Goal: Task Accomplishment & Management: Manage account settings

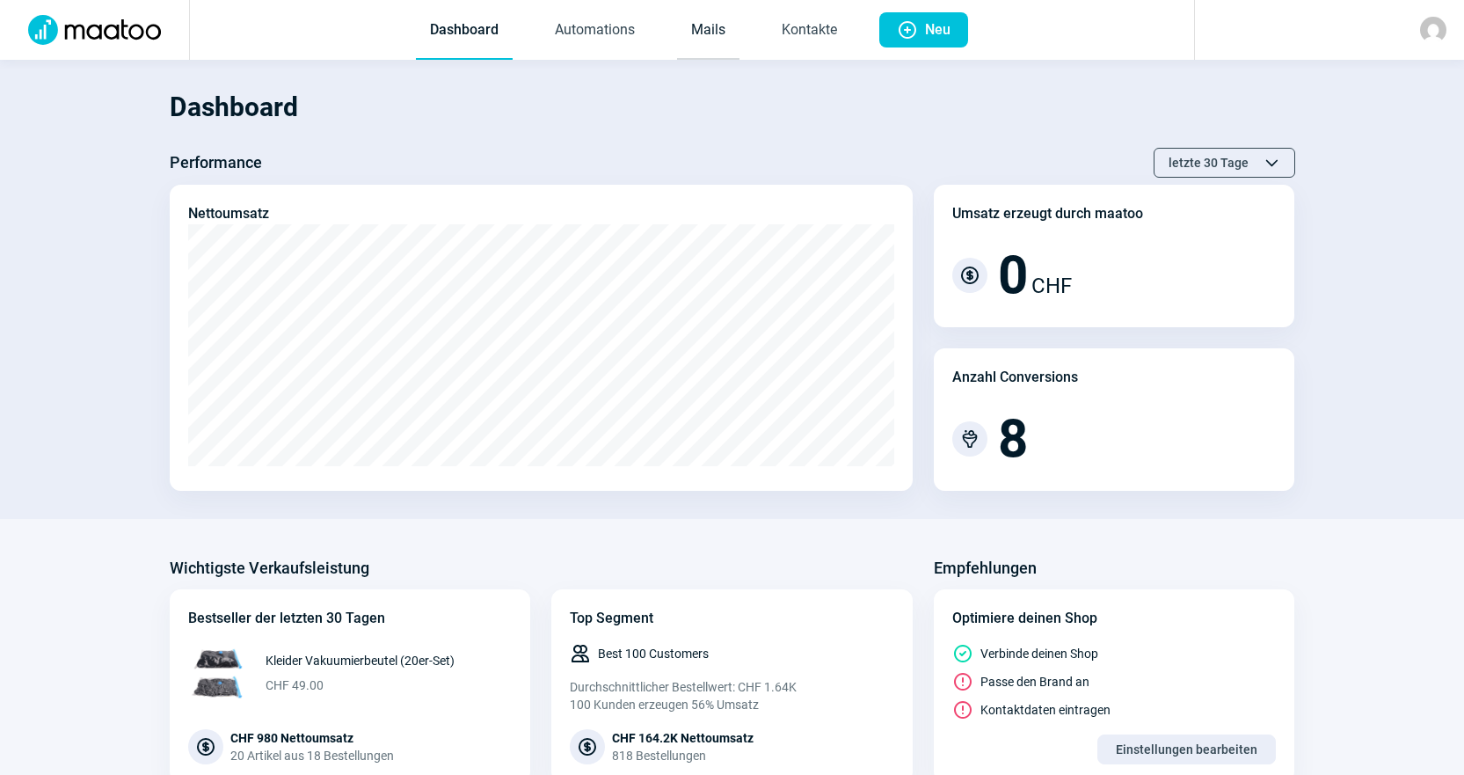
click at [725, 33] on link "Mails" at bounding box center [708, 31] width 62 height 58
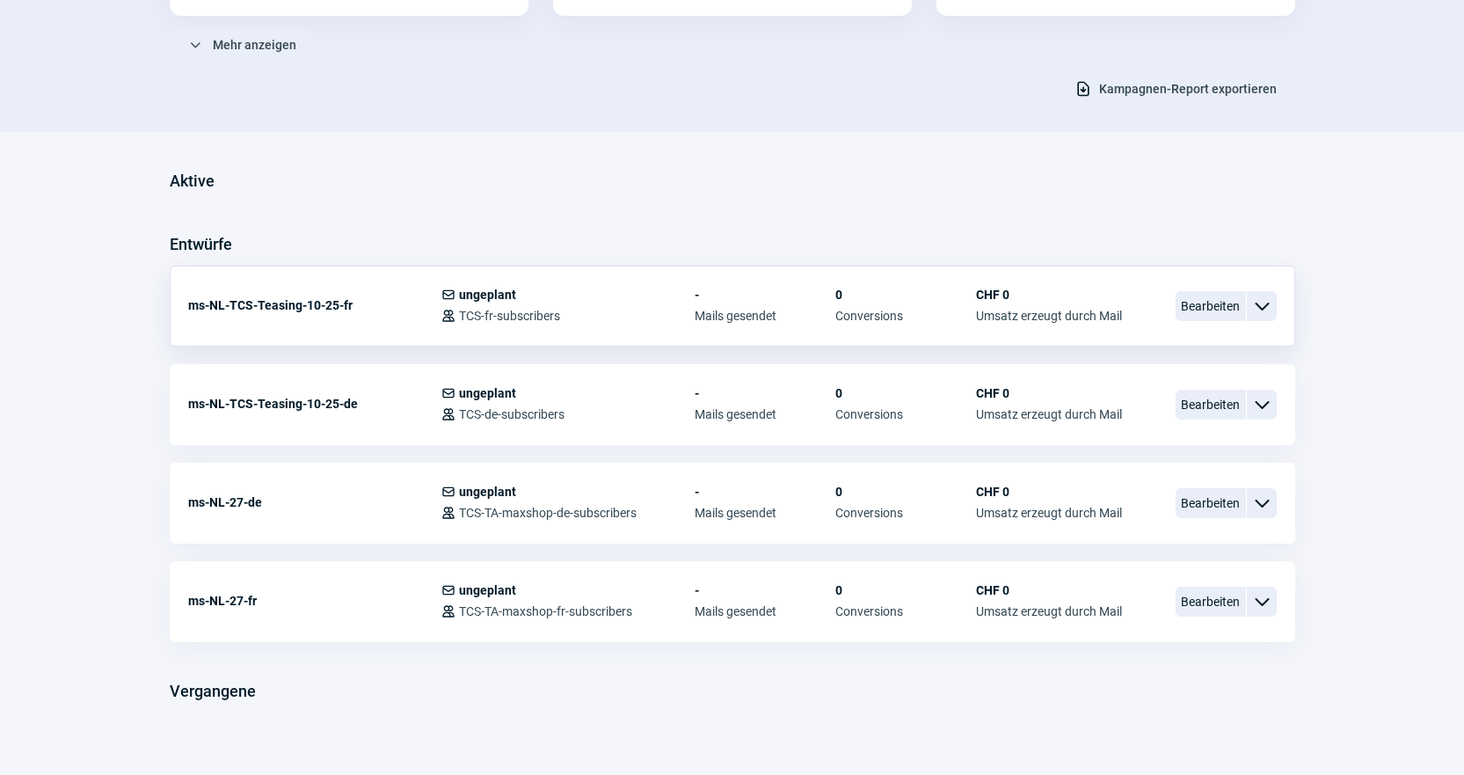
scroll to position [336, 0]
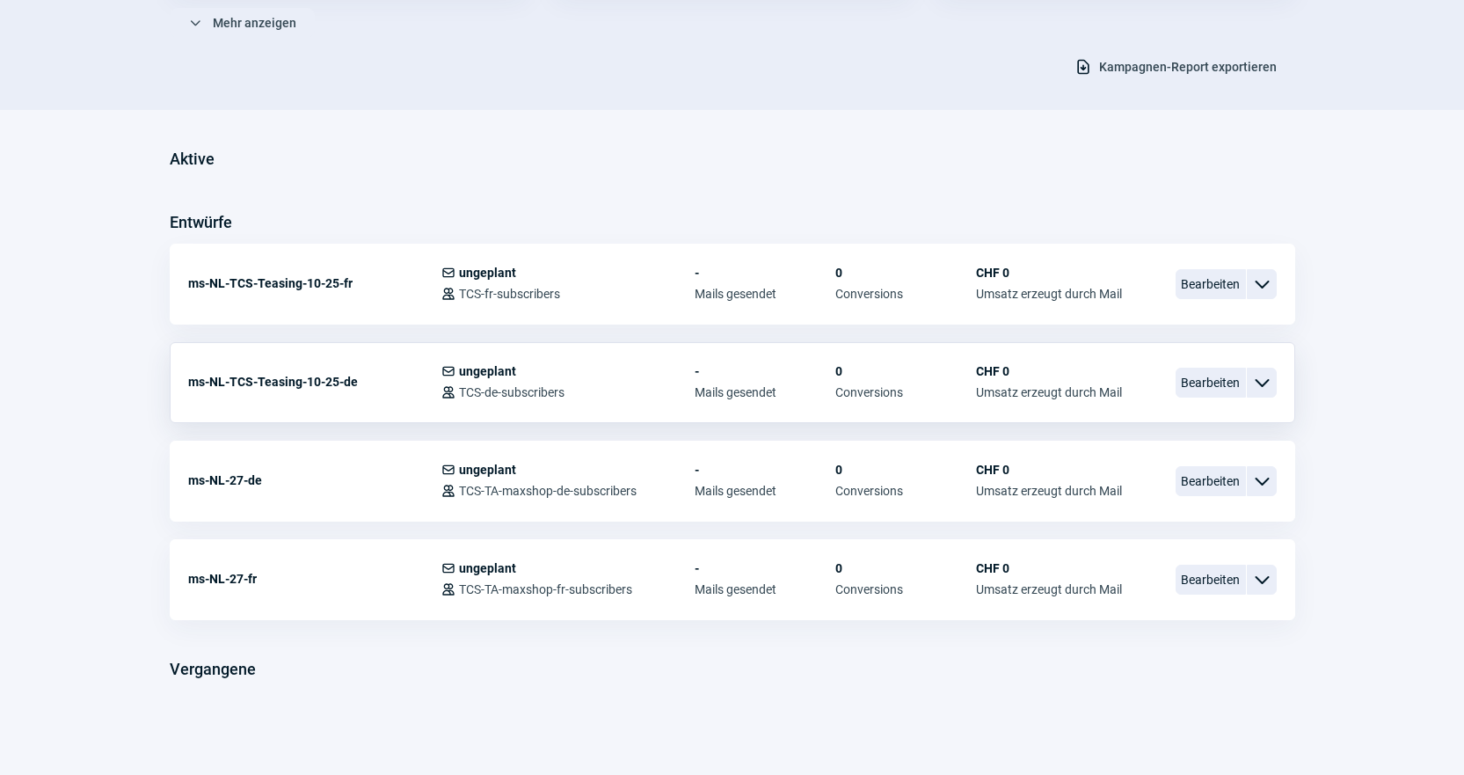
click at [1221, 399] on div "Bearbeiten ChevronDown icon" at bounding box center [1226, 382] width 101 height 37
click at [1211, 394] on span "Bearbeiten" at bounding box center [1211, 383] width 70 height 30
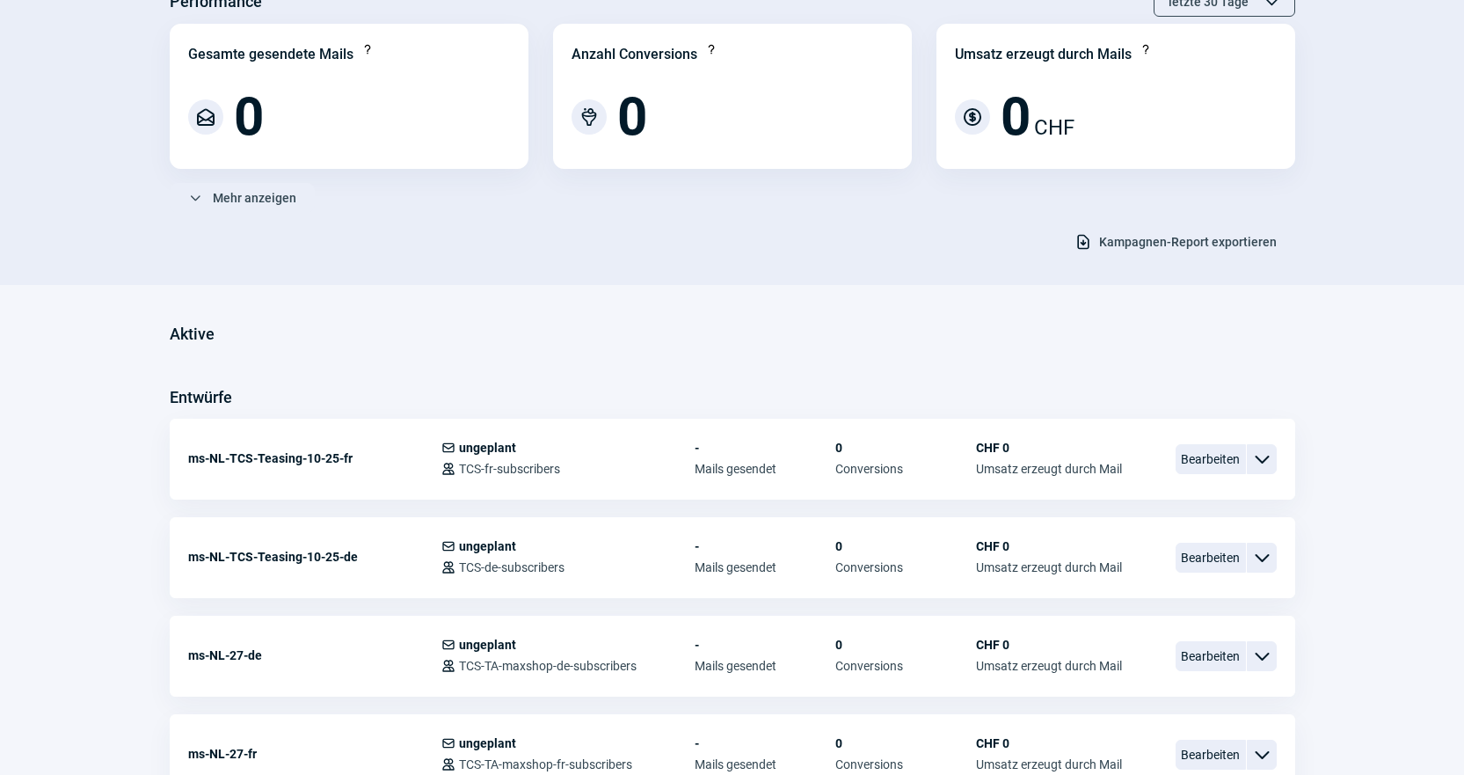
scroll to position [336, 0]
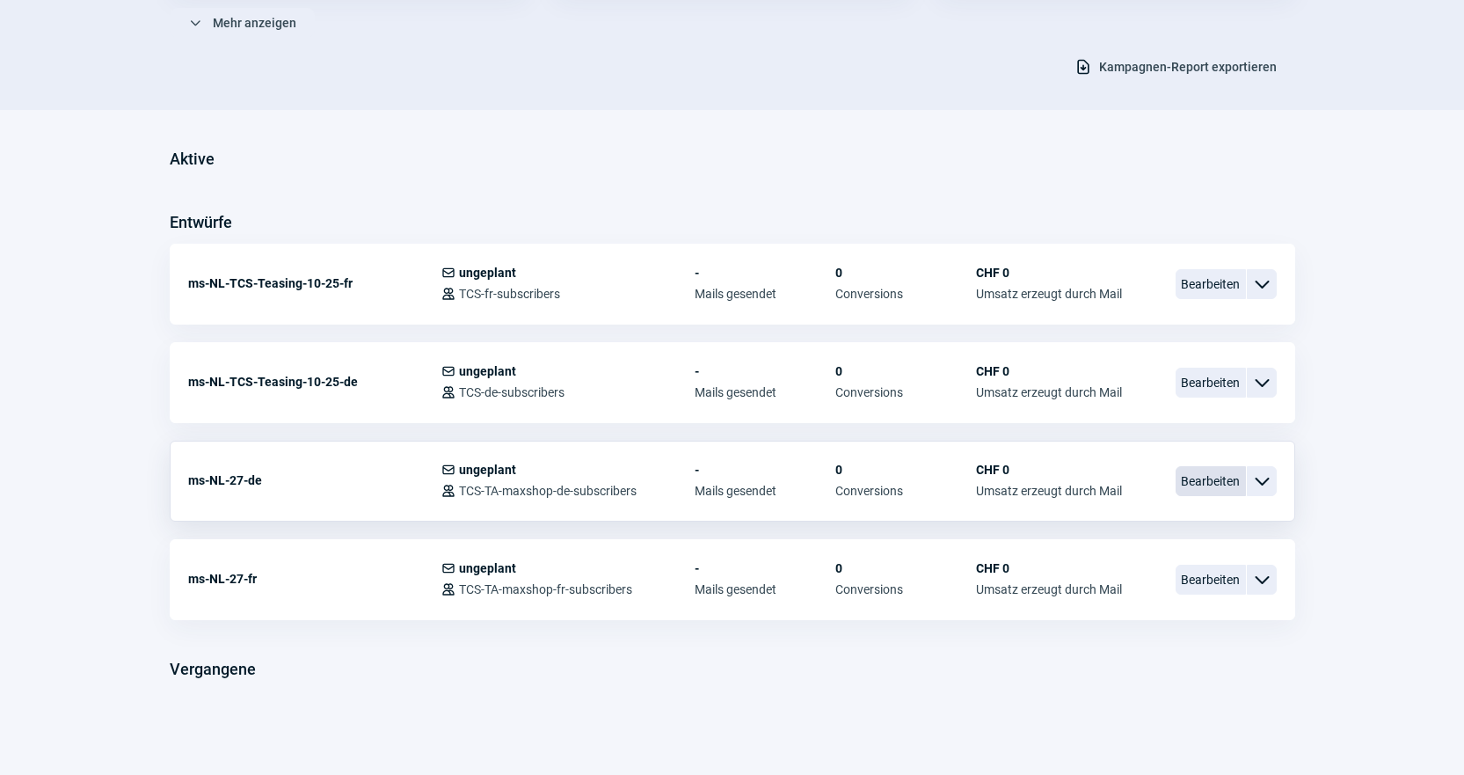
click at [1190, 485] on span "Bearbeiten" at bounding box center [1211, 481] width 70 height 30
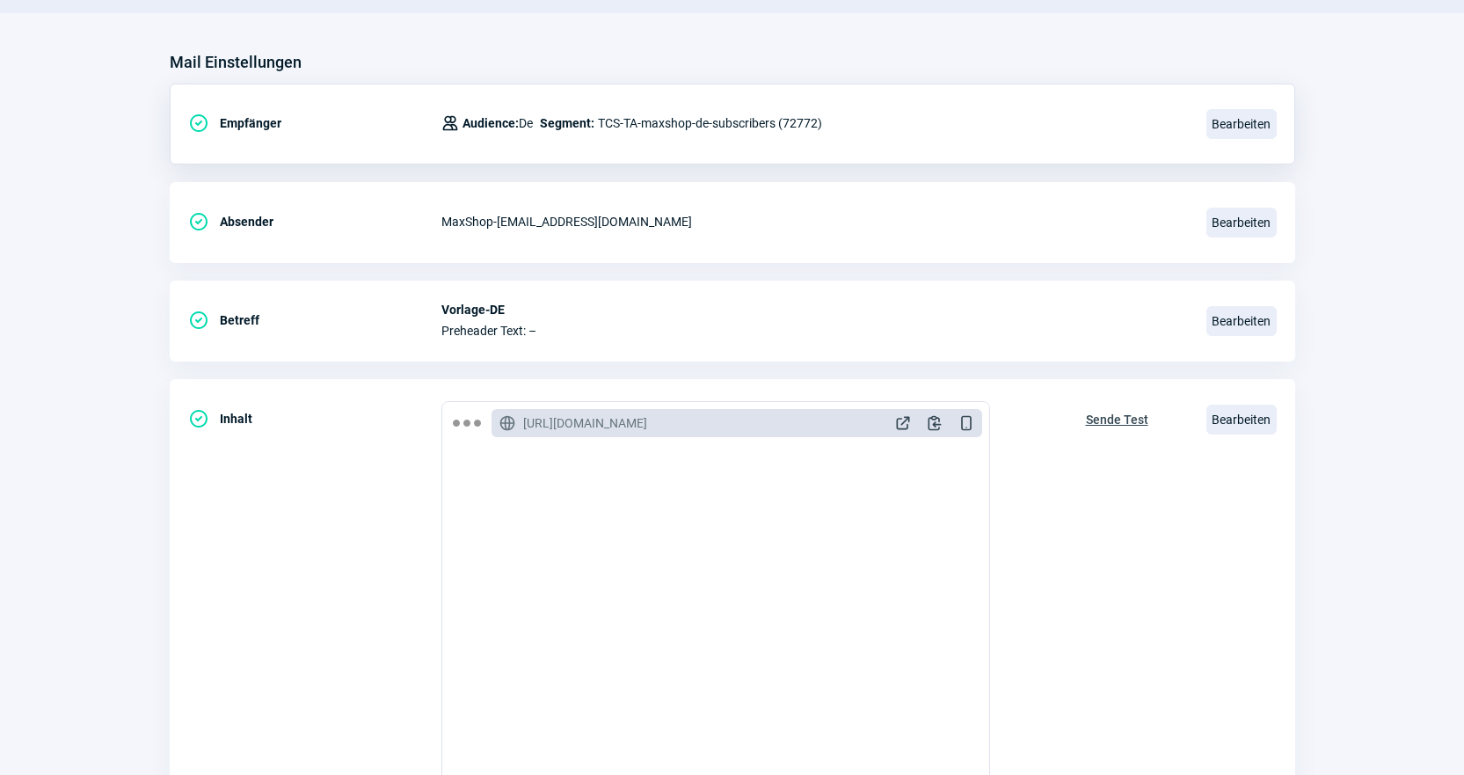
scroll to position [103, 0]
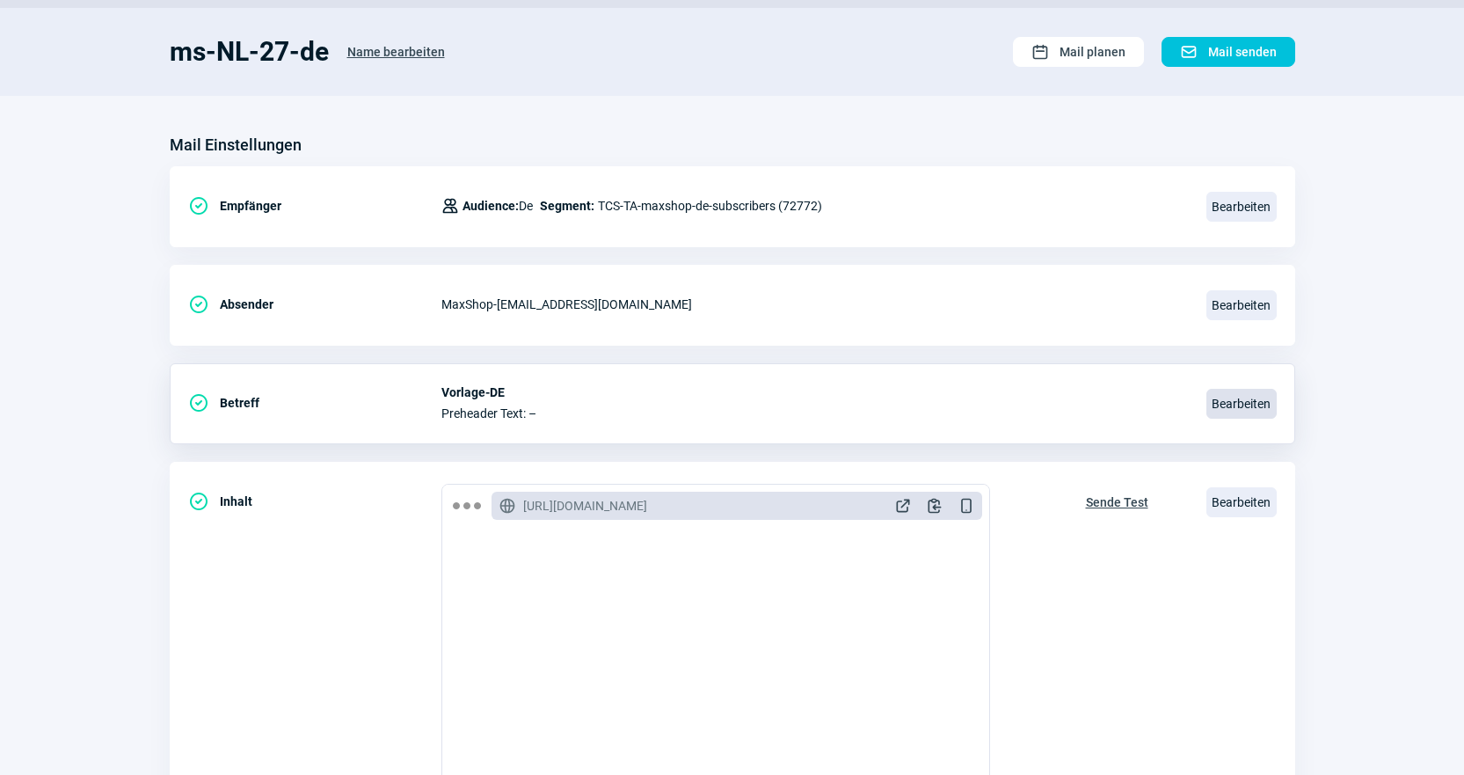
click at [1248, 404] on span "Bearbeiten" at bounding box center [1242, 404] width 70 height 30
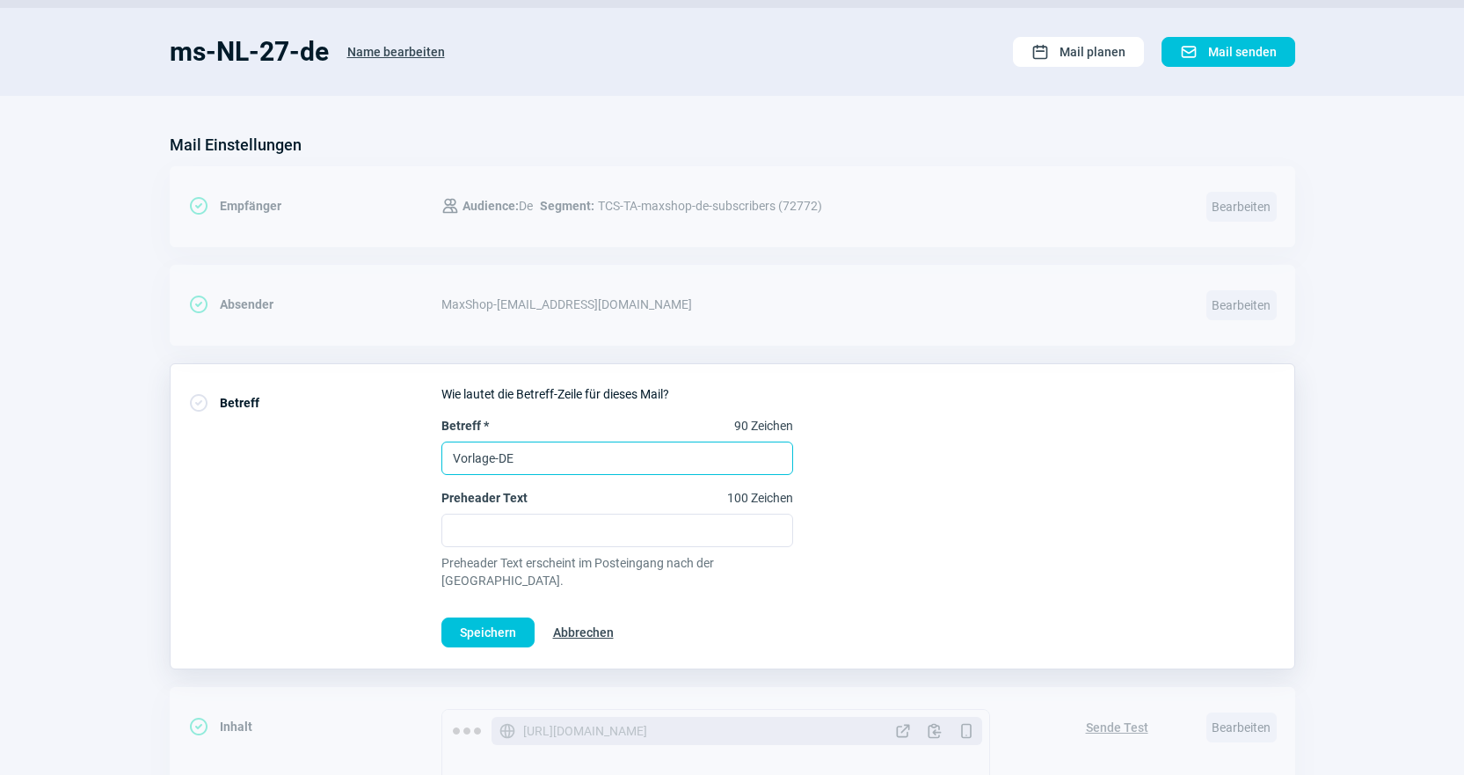
drag, startPoint x: 552, startPoint y: 457, endPoint x: 276, endPoint y: 435, distance: 277.0
click at [279, 437] on div "CheckCircle icon Betreff Wie lautet die Betreff-Zeile für dieses Mail? Betreff …" at bounding box center [733, 516] width 1126 height 306
paste input "Thema: Helfen für Zuhause, Garten und Balkon"
drag, startPoint x: 496, startPoint y: 457, endPoint x: 311, endPoint y: 447, distance: 185.0
click at [312, 448] on div "CheckCircle icon Betreff Wie lautet die Betreff-Zeile für dieses Mail? Betreff …" at bounding box center [733, 516] width 1126 height 306
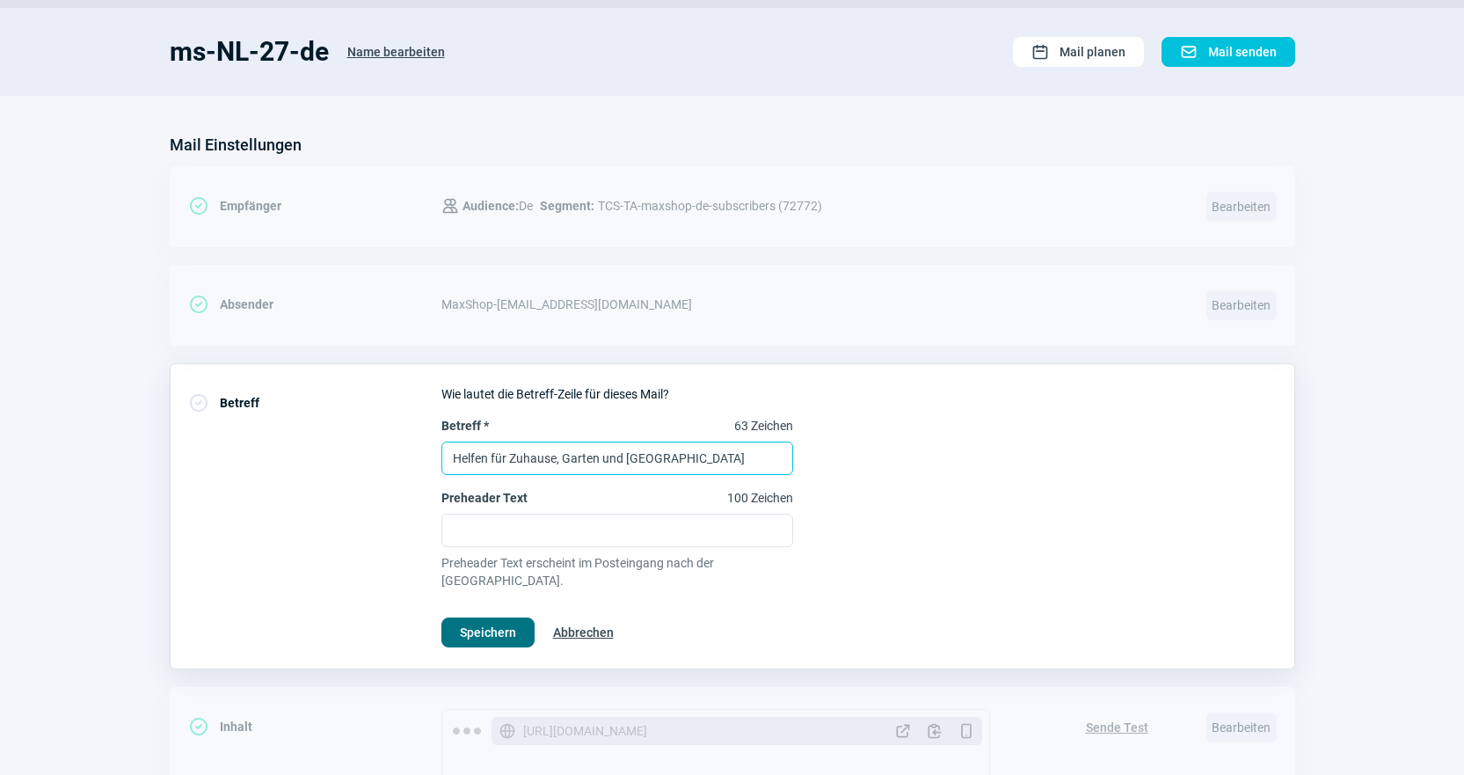
type input "Helfen für Zuhause, Garten und [GEOGRAPHIC_DATA]"
click at [471, 618] on span "Speichern" at bounding box center [488, 632] width 56 height 28
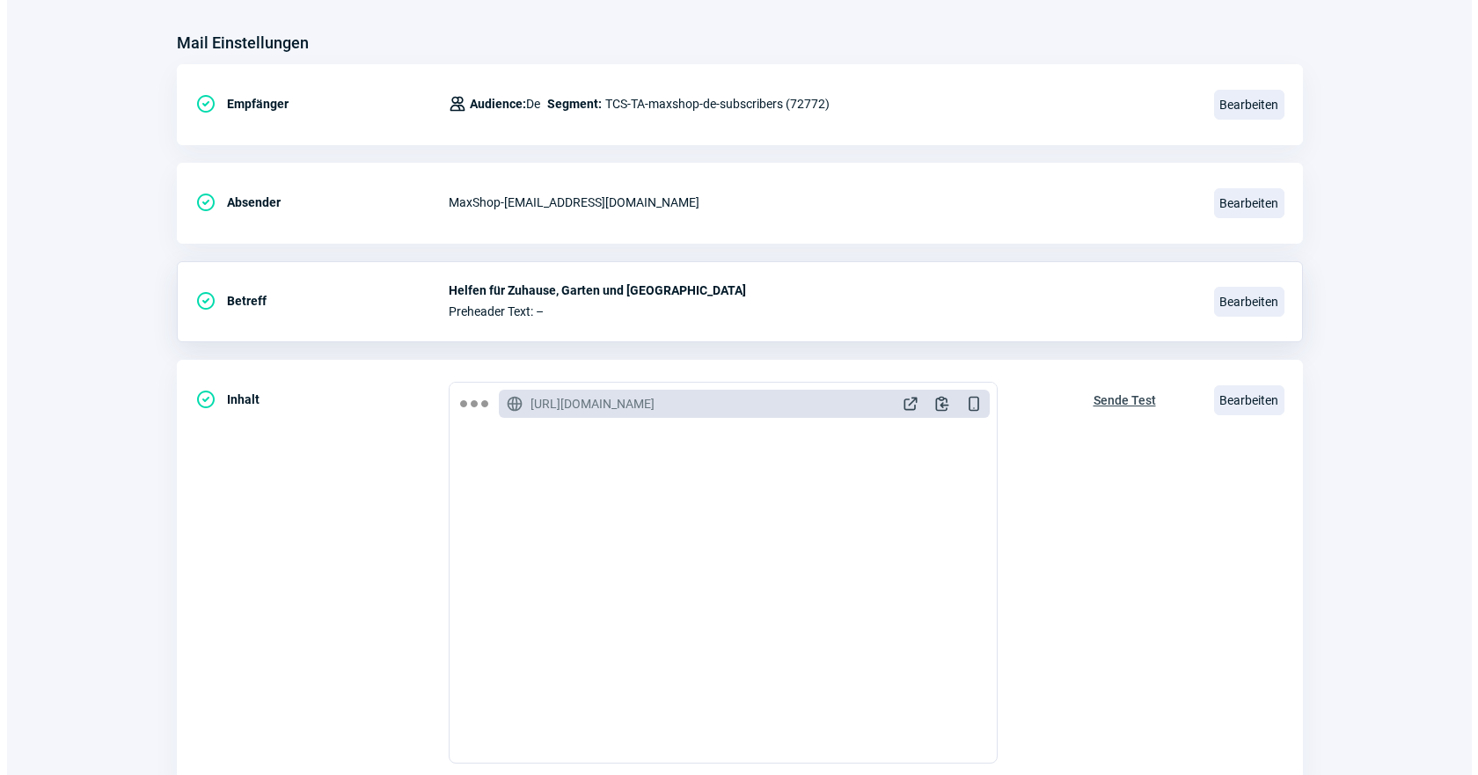
scroll to position [367, 0]
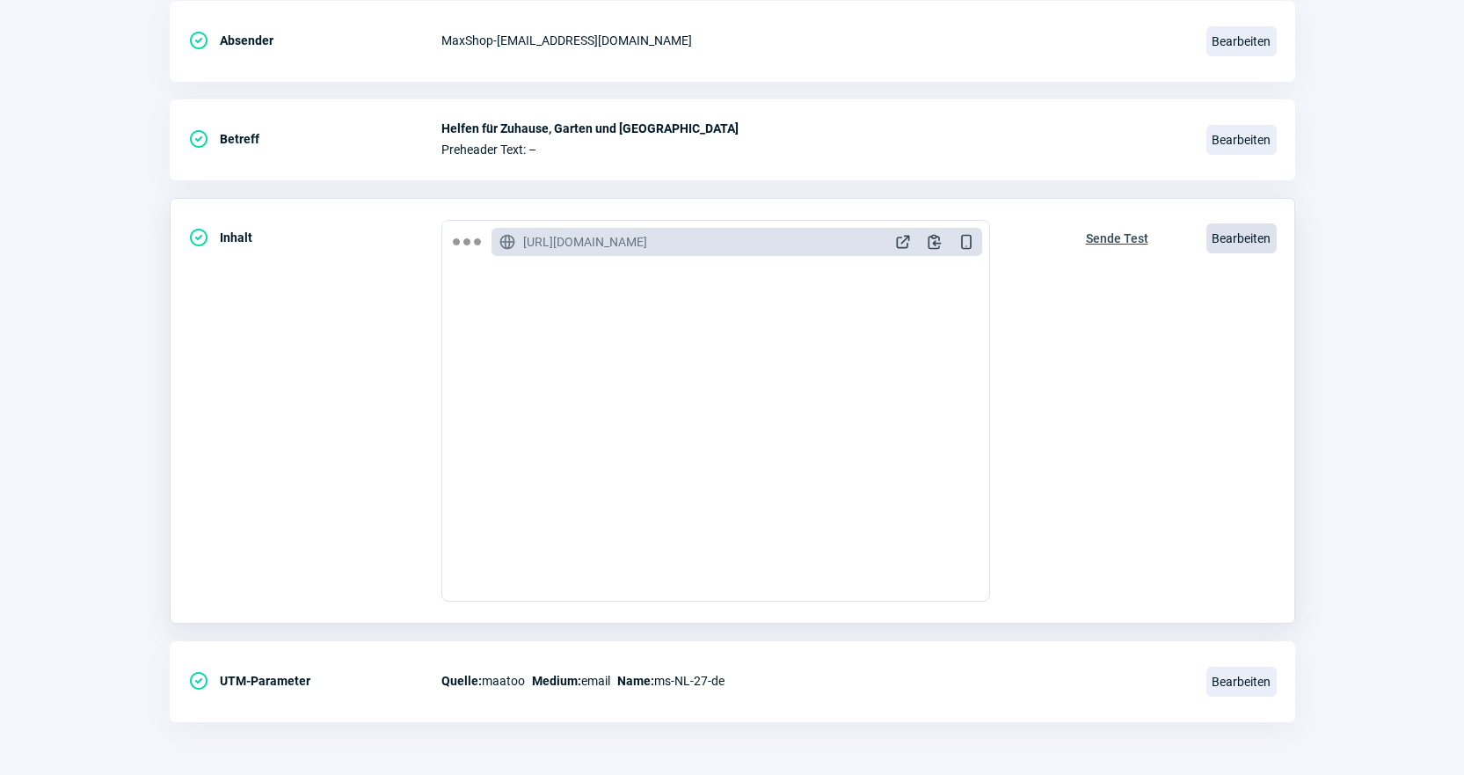
click at [1221, 238] on span "Bearbeiten" at bounding box center [1242, 238] width 70 height 30
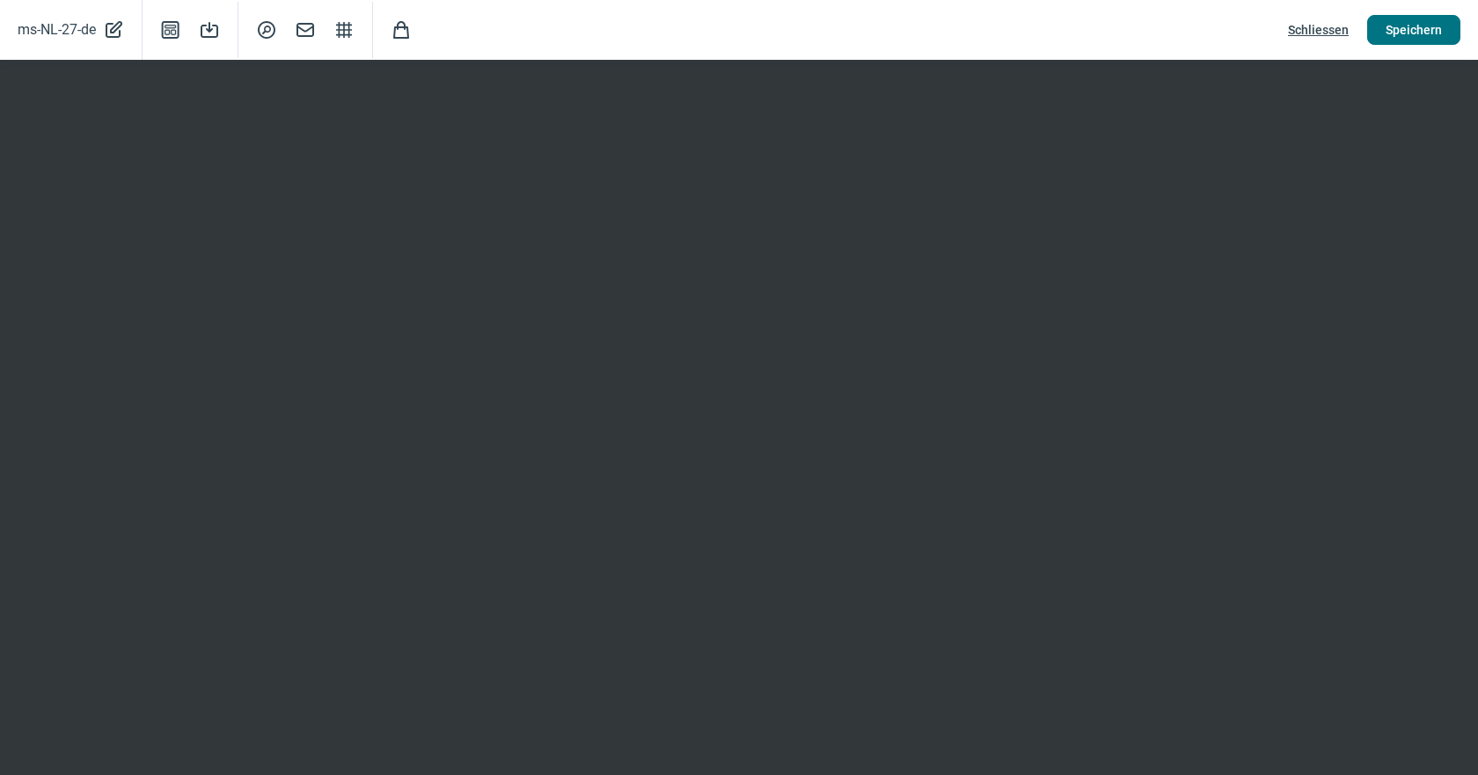
click at [1401, 37] on span "Speichern" at bounding box center [1413, 30] width 56 height 28
click at [1335, 27] on span "Schliessen" at bounding box center [1318, 30] width 61 height 28
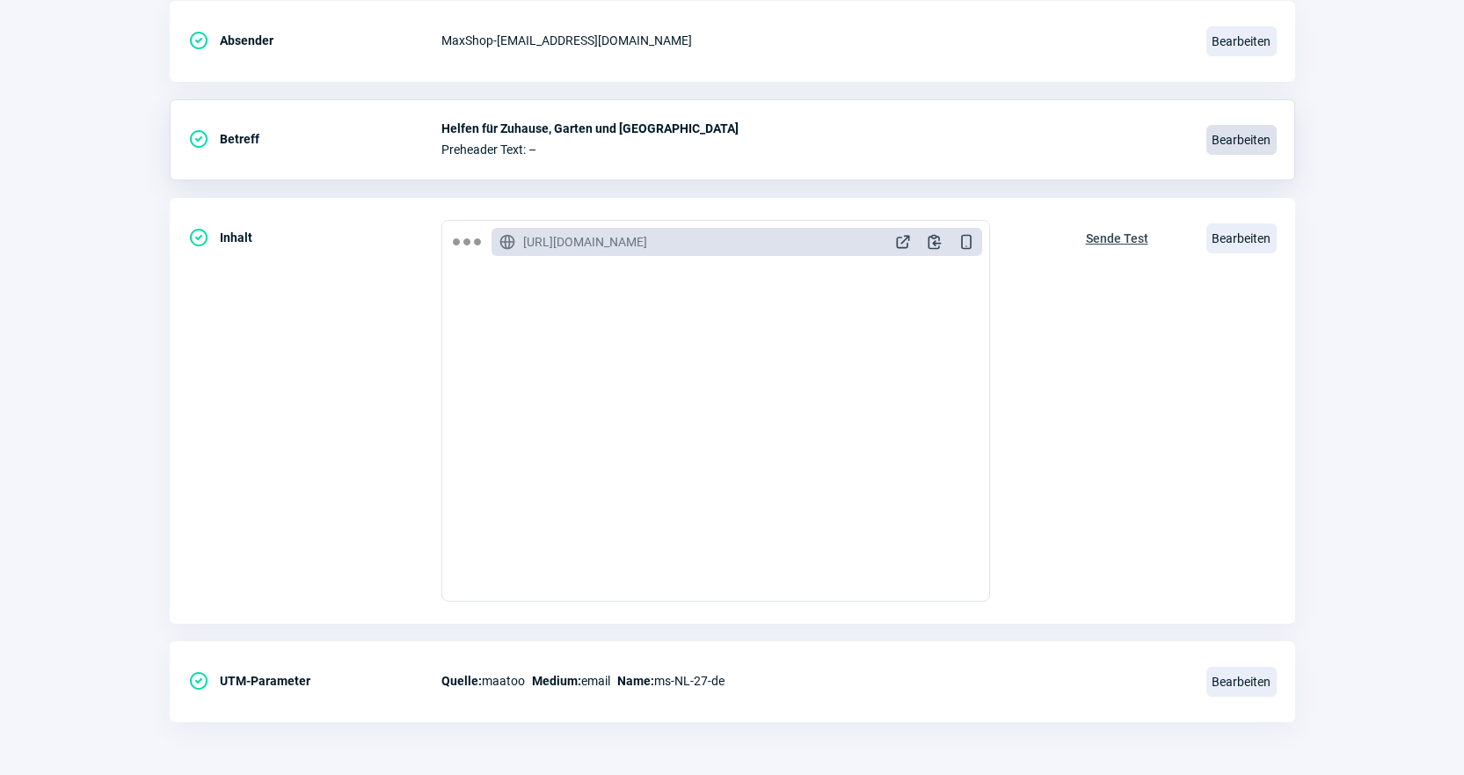
click at [1224, 142] on span "Bearbeiten" at bounding box center [1242, 140] width 70 height 30
click at [1245, 137] on span "Bearbeiten" at bounding box center [1242, 140] width 70 height 30
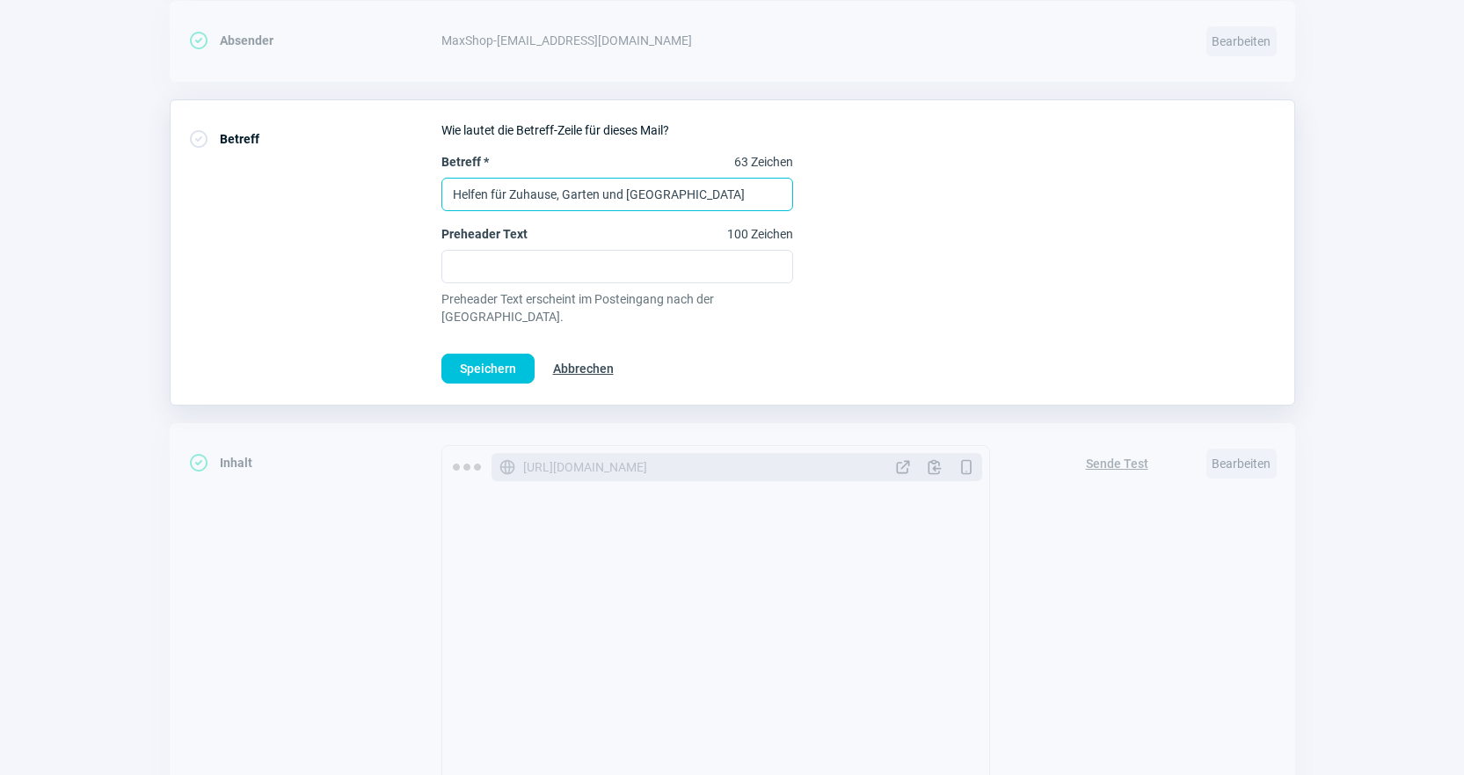
drag, startPoint x: 757, startPoint y: 201, endPoint x: 164, endPoint y: 179, distance: 594.1
click at [164, 179] on section "Mail Einstellungen CheckCircle icon Empfänger Users icon Audience: De Segment: …" at bounding box center [732, 416] width 1464 height 1168
paste input "Die Gartensaison ist da!"
type input "Die Gartensaison ist da!"
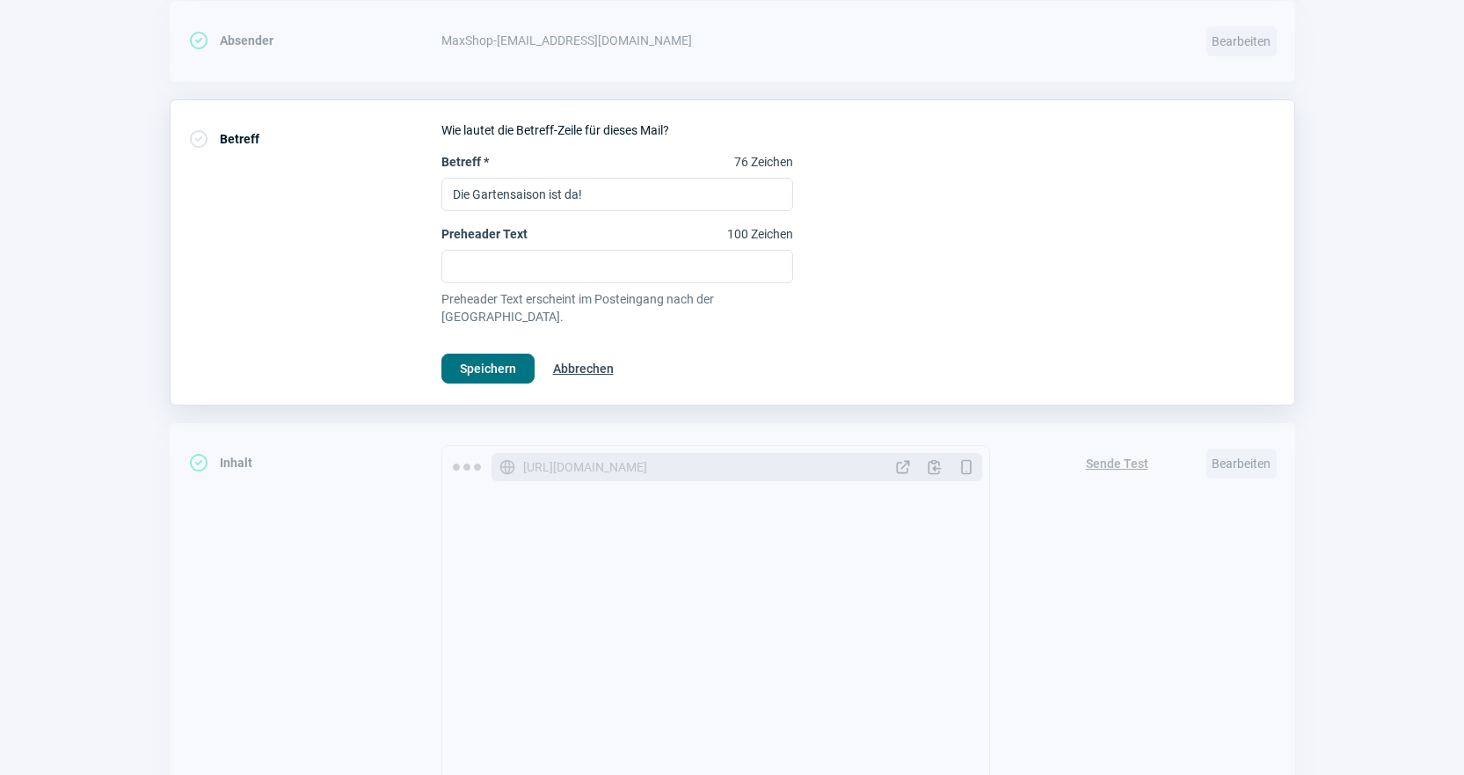
click at [481, 354] on span "Speichern" at bounding box center [488, 368] width 56 height 28
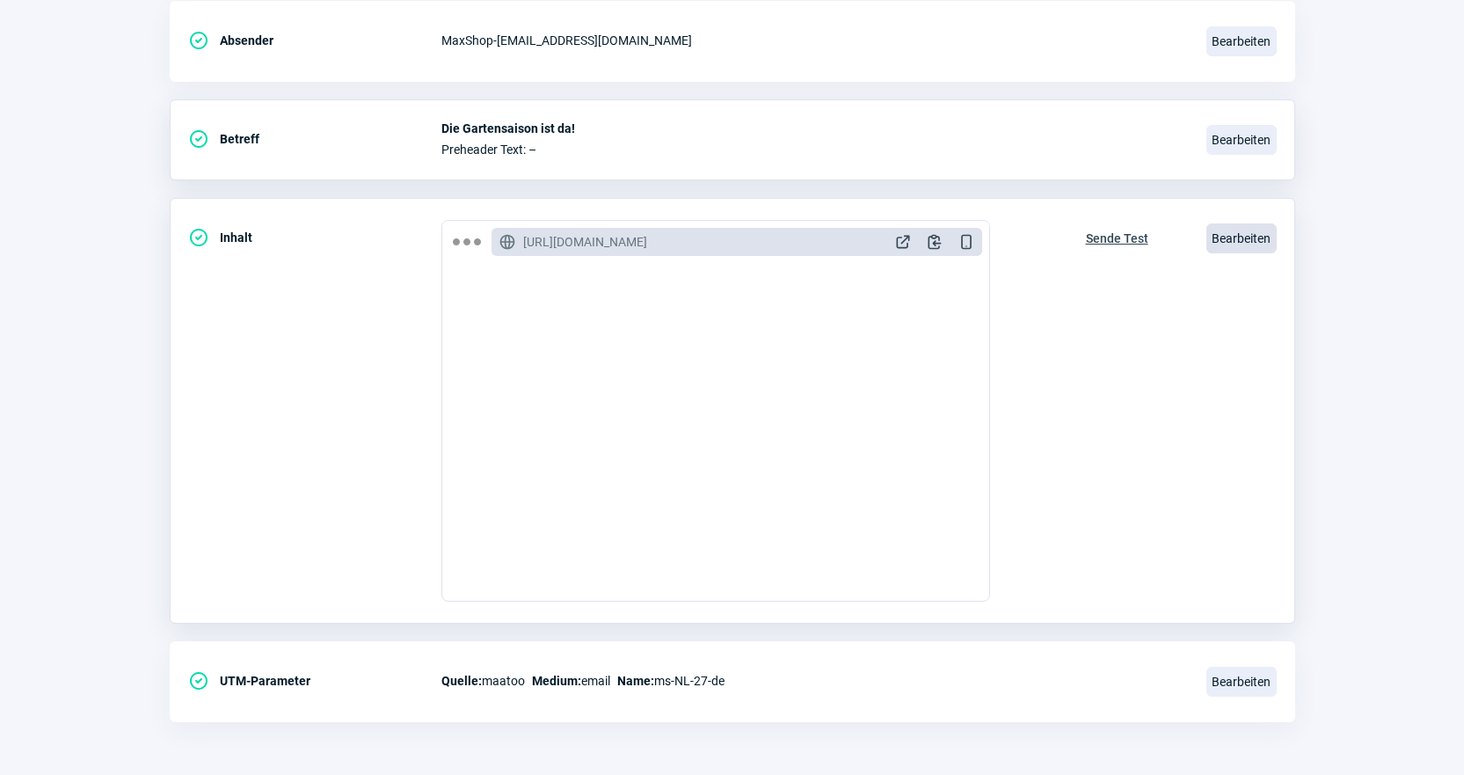
click at [1236, 245] on span "Bearbeiten" at bounding box center [1242, 238] width 70 height 30
